Goal: Find specific page/section

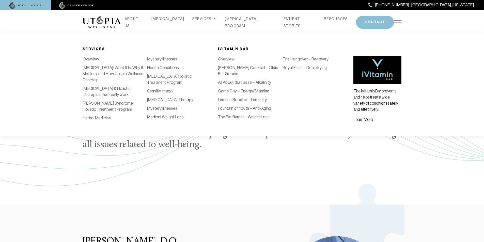
click at [205, 22] on div "SERVICES" at bounding box center [204, 18] width 24 height 7
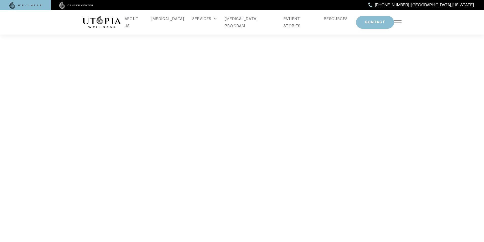
scroll to position [904, 0]
click at [448, 126] on section "Take A Guided Tour of Utopia Wellness" at bounding box center [242, 186] width 484 height 420
click at [400, 21] on img at bounding box center [398, 22] width 8 height 4
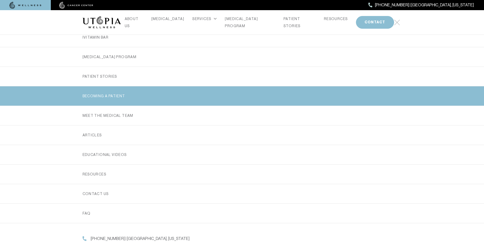
scroll to position [85, 0]
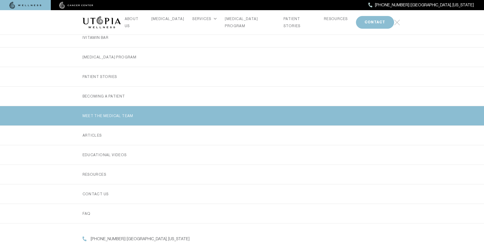
click at [135, 109] on link "MEET THE MEDICAL TEAM" at bounding box center [242, 115] width 319 height 19
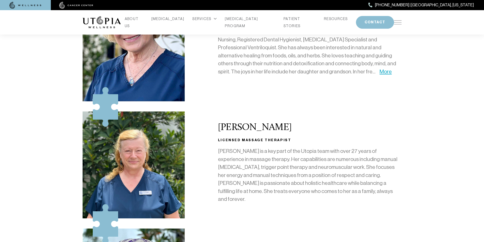
scroll to position [610, 0]
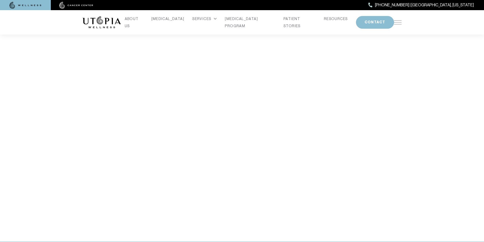
scroll to position [1052, 0]
click at [331, 21] on link "RESOURCES" at bounding box center [336, 18] width 24 height 7
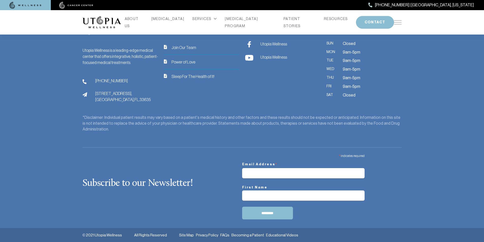
scroll to position [347, 0]
